Goal: Find contact information

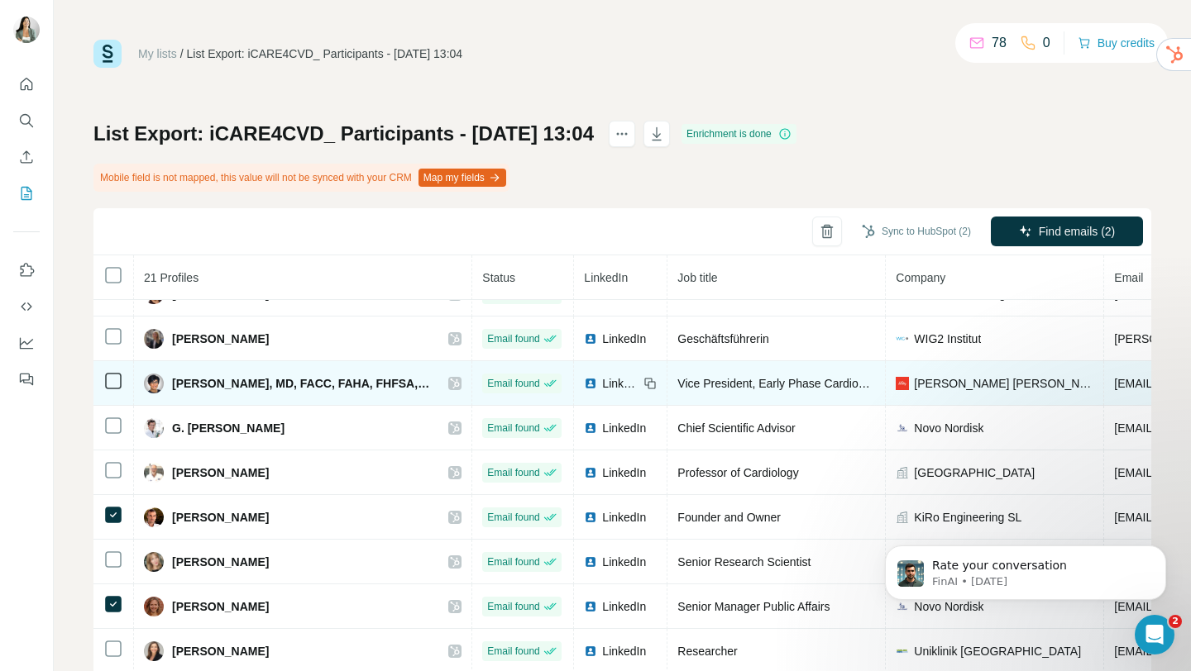
scroll to position [122, 0]
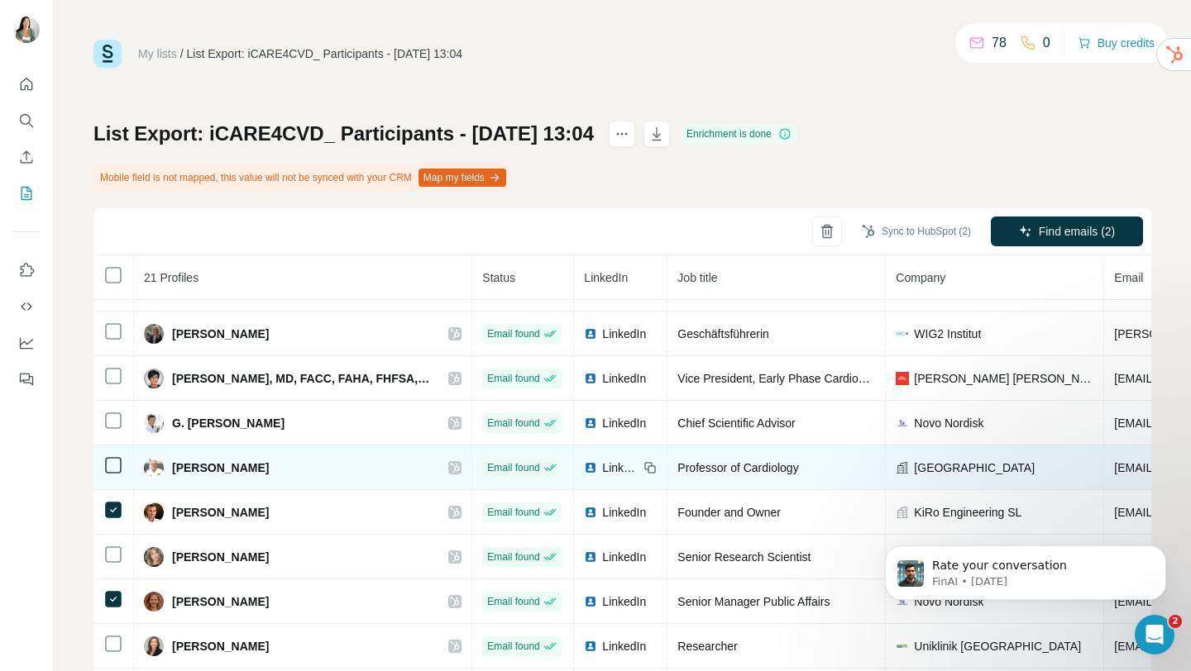
drag, startPoint x: 347, startPoint y: 466, endPoint x: 174, endPoint y: 470, distance: 173.7
click at [174, 470] on div "[PERSON_NAME]" at bounding box center [302, 468] width 317 height 20
copy span "[PERSON_NAME]"
click at [643, 470] on icon at bounding box center [649, 467] width 13 height 13
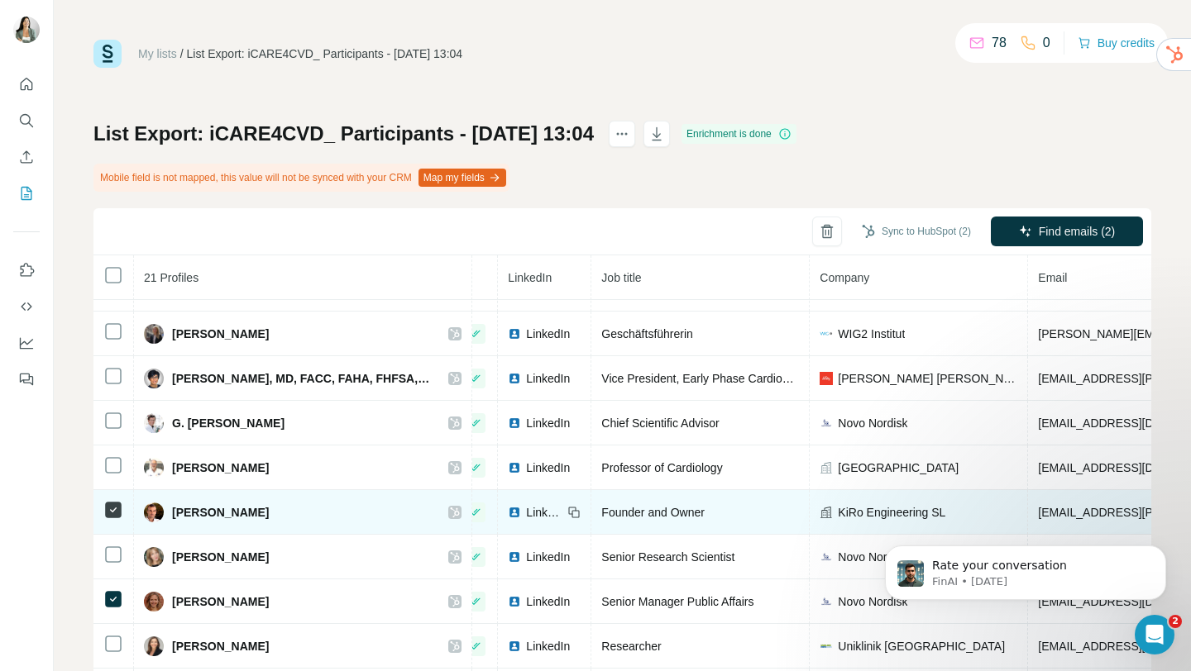
scroll to position [122, 88]
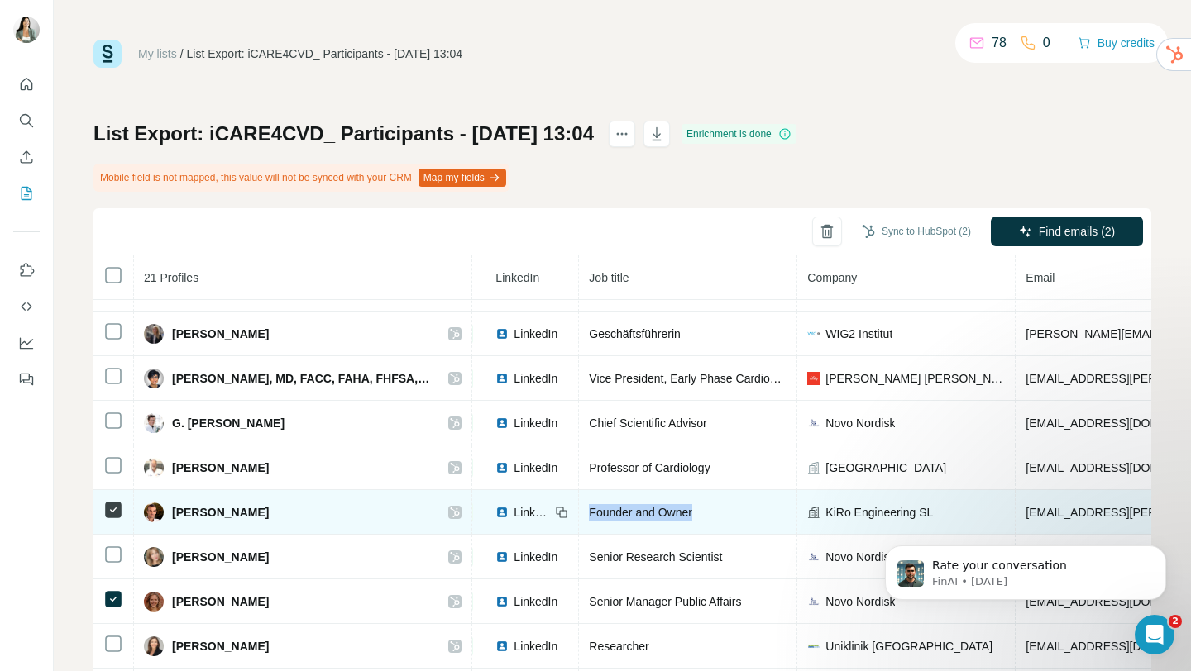
drag, startPoint x: 658, startPoint y: 516, endPoint x: 540, endPoint y: 519, distance: 118.3
click at [579, 519] on td "Founder and Owner" at bounding box center [688, 512] width 218 height 45
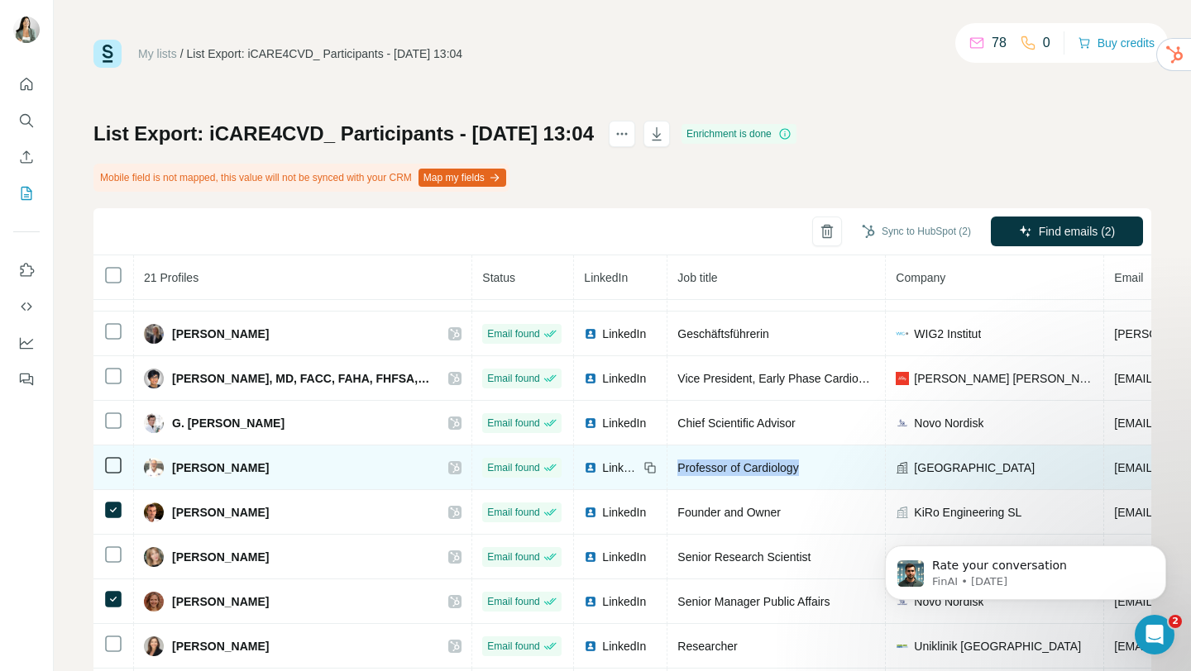
drag, startPoint x: 764, startPoint y: 462, endPoint x: 630, endPoint y: 461, distance: 133.9
click at [667, 461] on td "Professor of Cardiology" at bounding box center [776, 468] width 218 height 45
copy span "Professor of Cardiology"
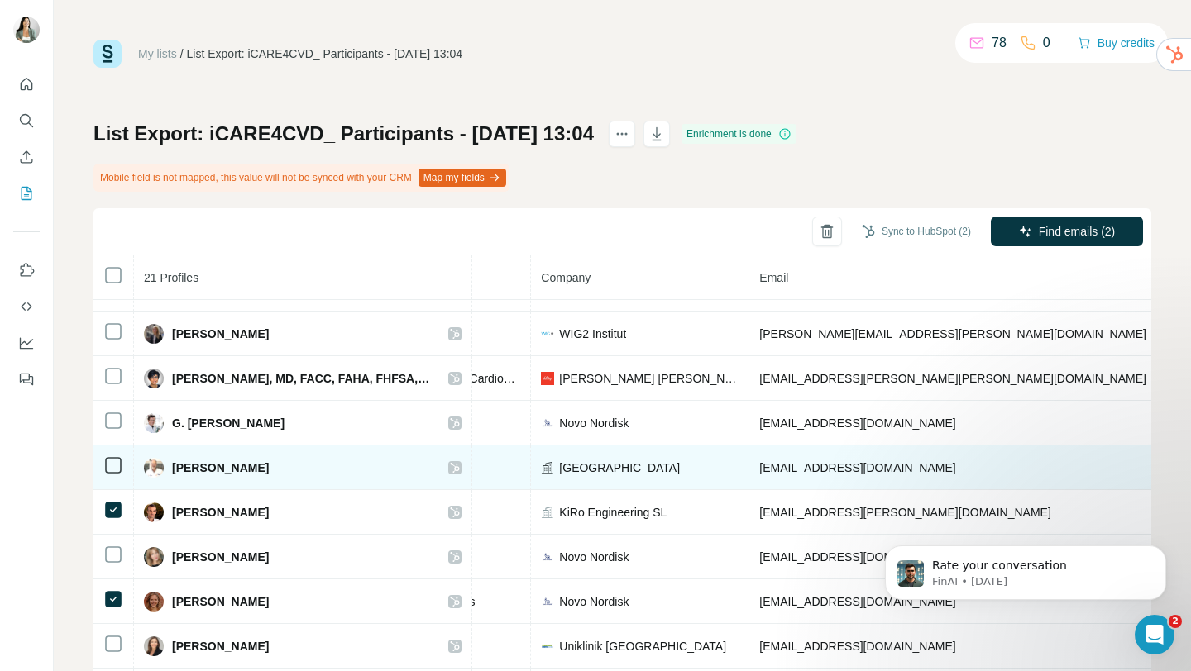
scroll to position [122, 367]
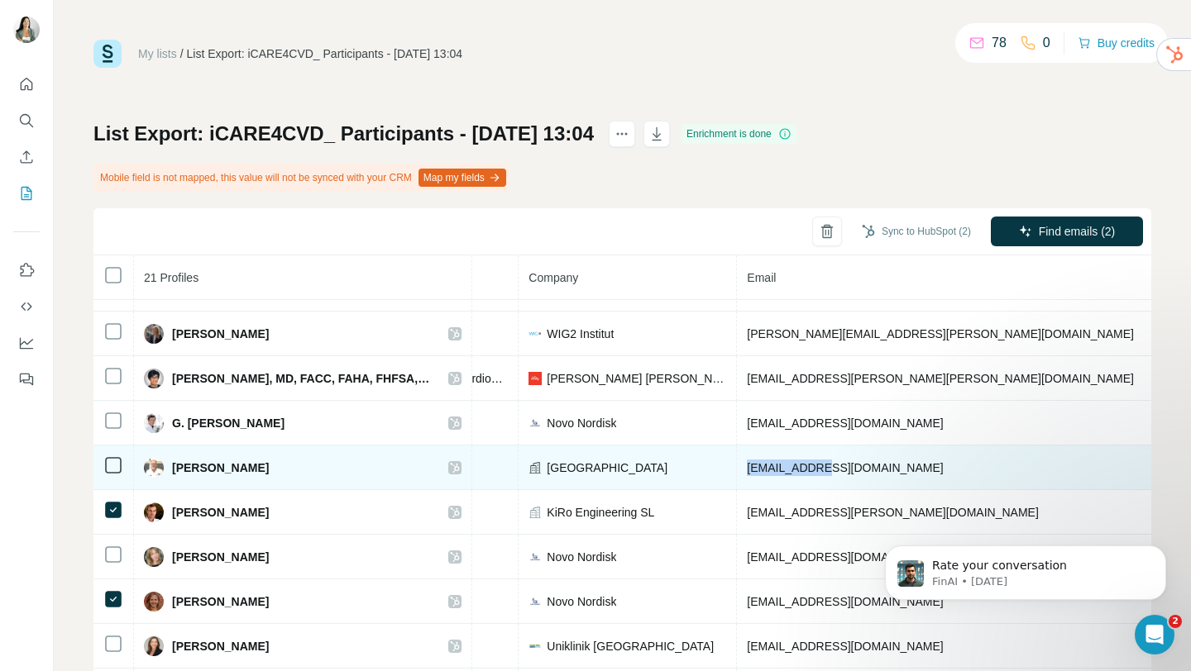
drag, startPoint x: 789, startPoint y: 465, endPoint x: 697, endPoint y: 475, distance: 92.2
click at [737, 475] on td "[EMAIL_ADDRESS][DOMAIN_NAME]" at bounding box center [988, 468] width 503 height 45
copy span "[EMAIL_ADDRESS][DOMAIN_NAME]"
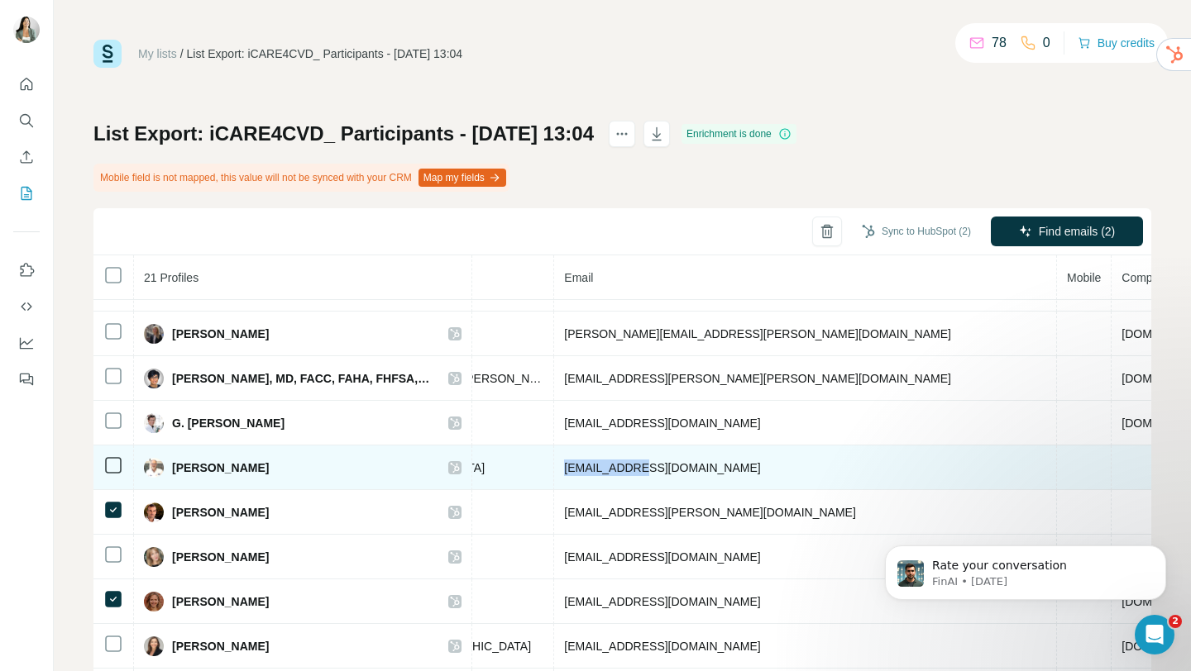
scroll to position [122, 0]
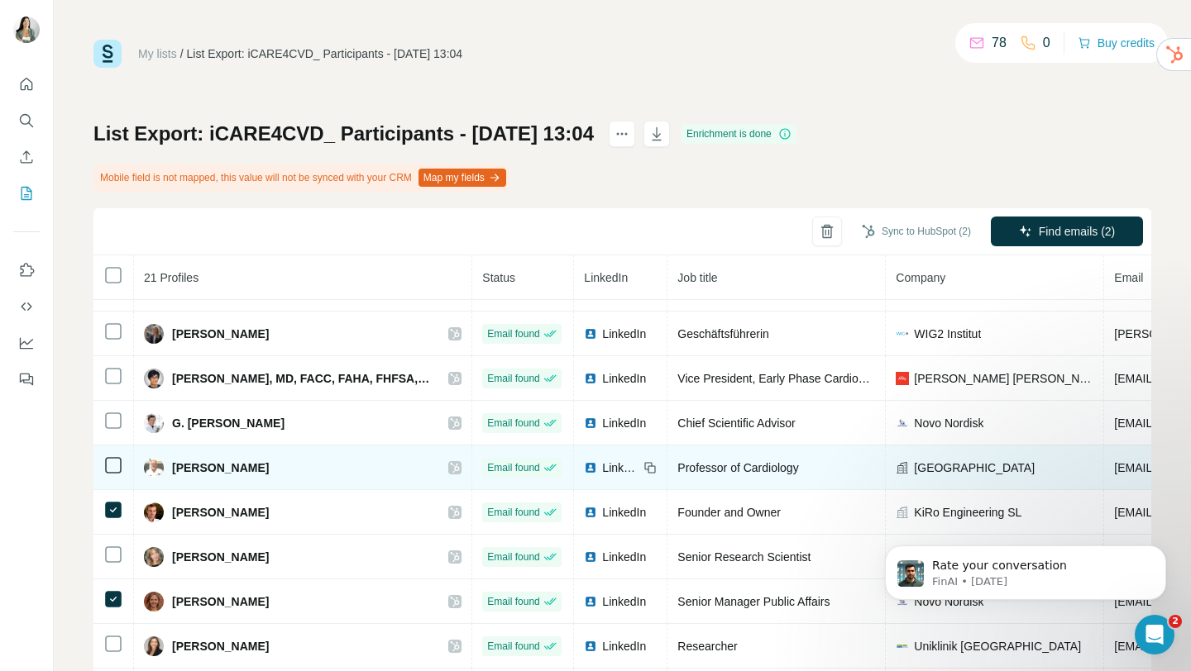
click at [602, 469] on span "LinkedIn" at bounding box center [620, 468] width 36 height 17
